Goal: Information Seeking & Learning: Learn about a topic

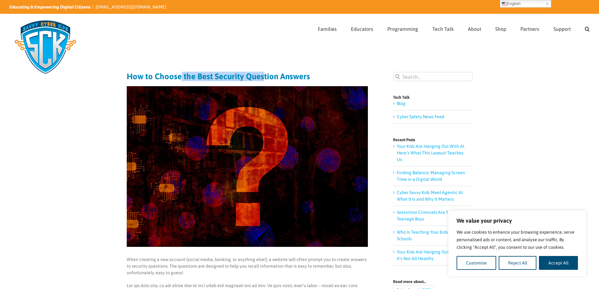
drag, startPoint x: 179, startPoint y: 77, endPoint x: 288, endPoint y: 77, distance: 108.5
click at [283, 77] on h1 "How to Choose the Best Security Question Answers" at bounding box center [247, 76] width 241 height 9
click at [265, 76] on h1 "How to Choose the Best Security Question Answers" at bounding box center [247, 76] width 241 height 9
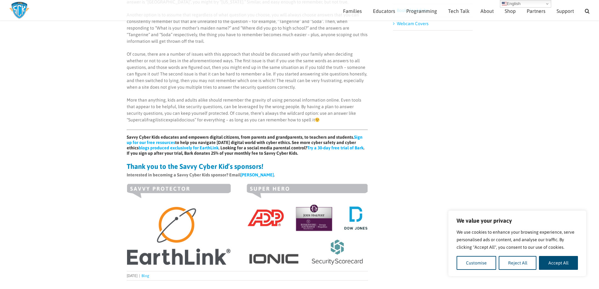
scroll to position [339, 0]
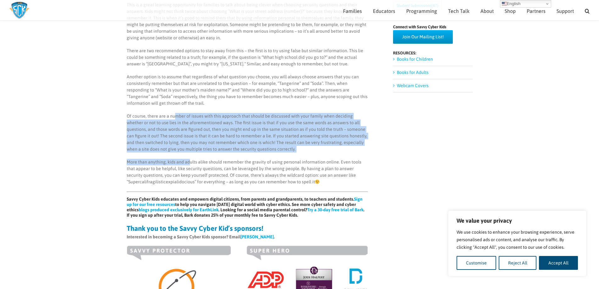
drag, startPoint x: 175, startPoint y: 109, endPoint x: 193, endPoint y: 172, distance: 65.5
click at [193, 171] on div "When creating a new account (social media, banking, or anything else!), a websi…" at bounding box center [247, 75] width 241 height 330
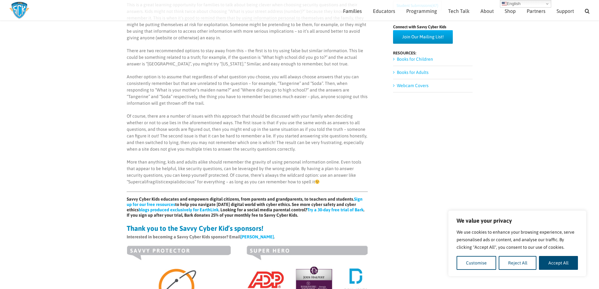
click at [190, 174] on p "More than anything, kids and adults alike should remember the gravity of using …" at bounding box center [247, 172] width 241 height 26
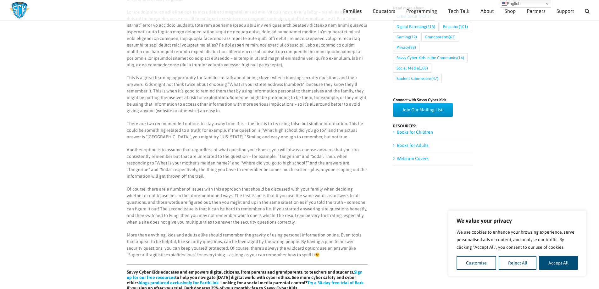
scroll to position [245, 0]
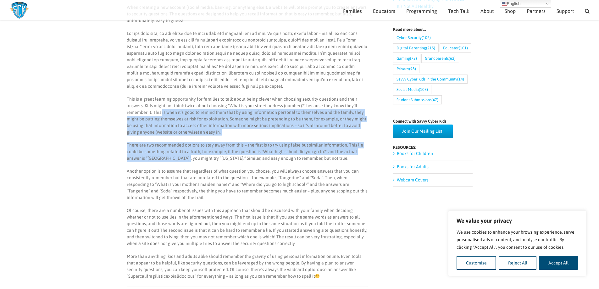
drag, startPoint x: 162, startPoint y: 112, endPoint x: 187, endPoint y: 170, distance: 62.4
click at [184, 163] on div "When creating a new account (social media, banking, or anything else!), a websi…" at bounding box center [247, 169] width 241 height 330
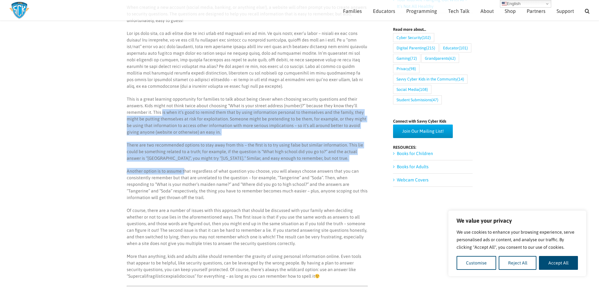
click at [181, 160] on p "There are two recommended options to stay away from this – the first is to try …" at bounding box center [247, 152] width 241 height 20
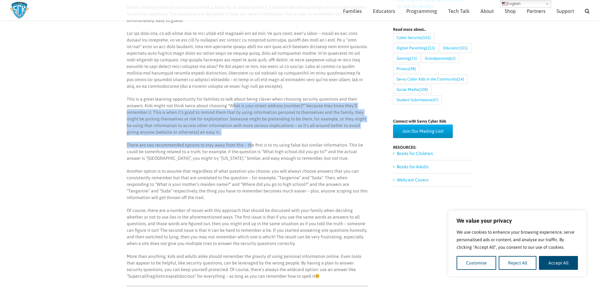
drag, startPoint x: 232, startPoint y: 107, endPoint x: 250, endPoint y: 149, distance: 46.1
click at [249, 148] on div "When creating a new account (social media, banking, or anything else!), a websi…" at bounding box center [247, 169] width 241 height 330
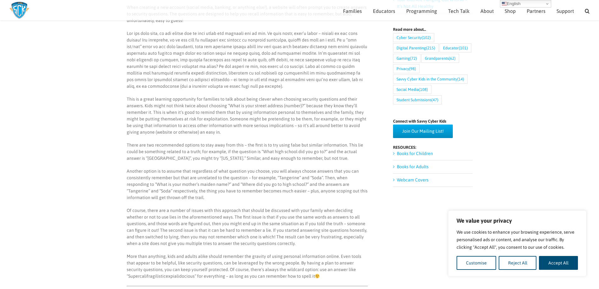
click at [250, 149] on p "There are two recommended options to stay away from this – the first is to try …" at bounding box center [247, 152] width 241 height 20
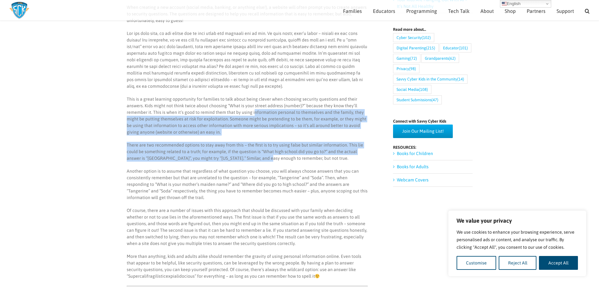
drag, startPoint x: 253, startPoint y: 111, endPoint x: 269, endPoint y: 165, distance: 56.0
click at [268, 163] on div "When creating a new account (social media, banking, or anything else!), a websi…" at bounding box center [247, 169] width 241 height 330
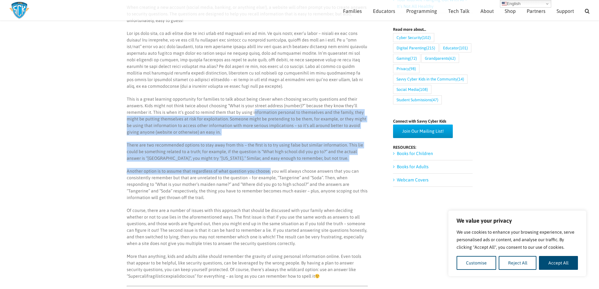
click at [267, 161] on p "There are two recommended options to stay away from this – the first is to try …" at bounding box center [247, 152] width 241 height 20
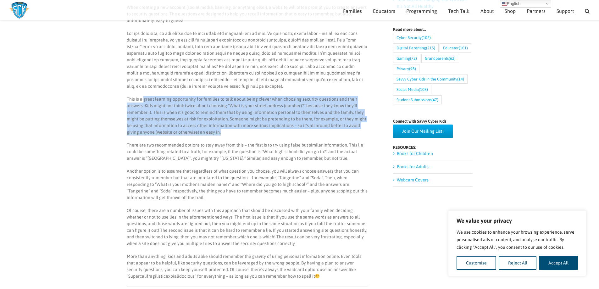
drag, startPoint x: 143, startPoint y: 97, endPoint x: 240, endPoint y: 132, distance: 103.1
click at [240, 132] on p "This is a great learning opportunity for families to talk about being clever wh…" at bounding box center [247, 116] width 241 height 40
click at [239, 122] on p "This is a great learning opportunity for families to talk about being clever wh…" at bounding box center [247, 116] width 241 height 40
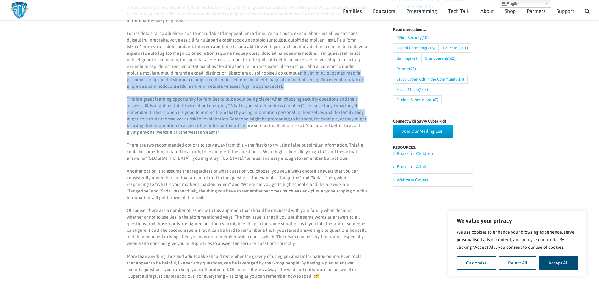
drag, startPoint x: 270, startPoint y: 70, endPoint x: 239, endPoint y: 124, distance: 61.5
click at [239, 124] on div "When creating a new account (social media, banking, or anything else!), a websi…" at bounding box center [247, 169] width 241 height 330
click at [241, 121] on p "This is a great learning opportunity for families to talk about being clever wh…" at bounding box center [247, 116] width 241 height 40
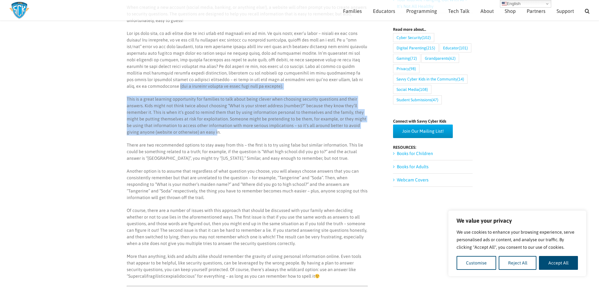
drag, startPoint x: 150, startPoint y: 84, endPoint x: 205, endPoint y: 132, distance: 72.7
click at [204, 131] on div "When creating a new account (social media, banking, or anything else!), a websi…" at bounding box center [247, 169] width 241 height 330
click at [196, 122] on p "This is a great learning opportunity for families to talk about being clever wh…" at bounding box center [247, 116] width 241 height 40
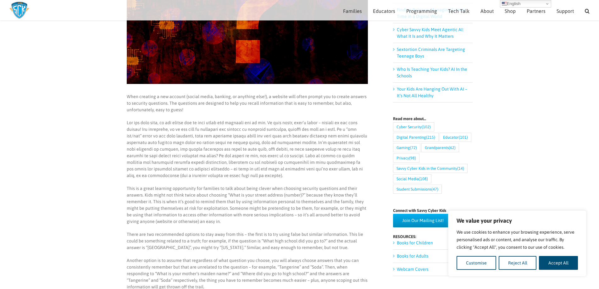
scroll to position [150, 0]
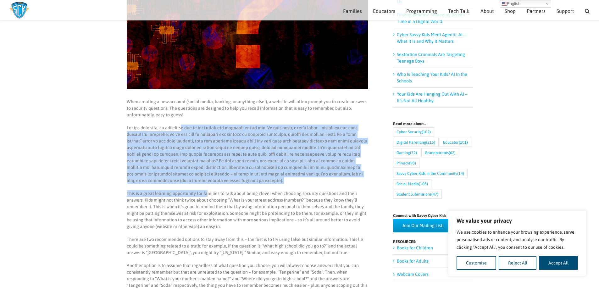
drag, startPoint x: 190, startPoint y: 139, endPoint x: 208, endPoint y: 191, distance: 54.7
click at [208, 190] on div "When creating a new account (social media, banking, or anything else!), a websi…" at bounding box center [247, 263] width 241 height 330
click at [207, 177] on p at bounding box center [247, 154] width 241 height 59
click at [200, 141] on p at bounding box center [247, 154] width 241 height 59
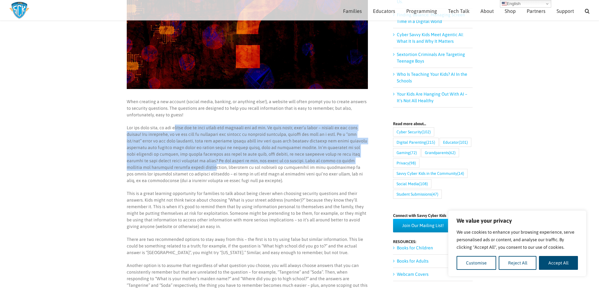
drag, startPoint x: 180, startPoint y: 148, endPoint x: 187, endPoint y: 170, distance: 23.5
click at [187, 170] on p at bounding box center [247, 154] width 241 height 59
